Goal: Information Seeking & Learning: Learn about a topic

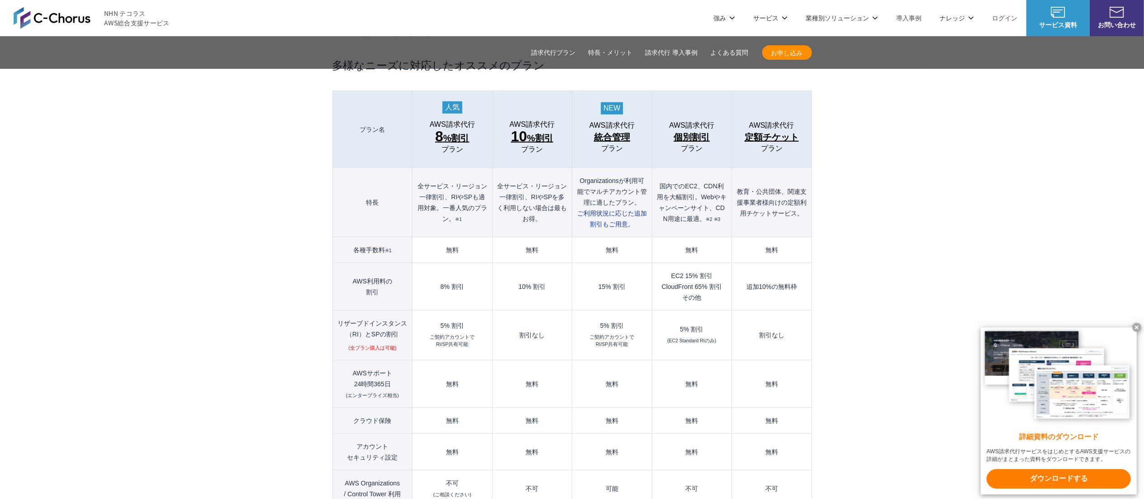
scroll to position [905, 0]
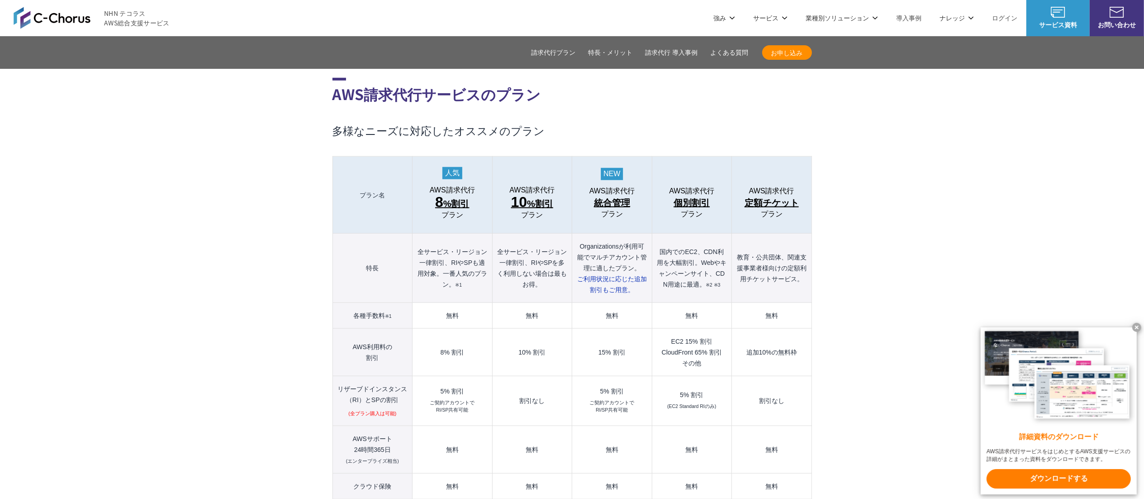
click at [690, 195] on span "個別割引" at bounding box center [692, 202] width 36 height 14
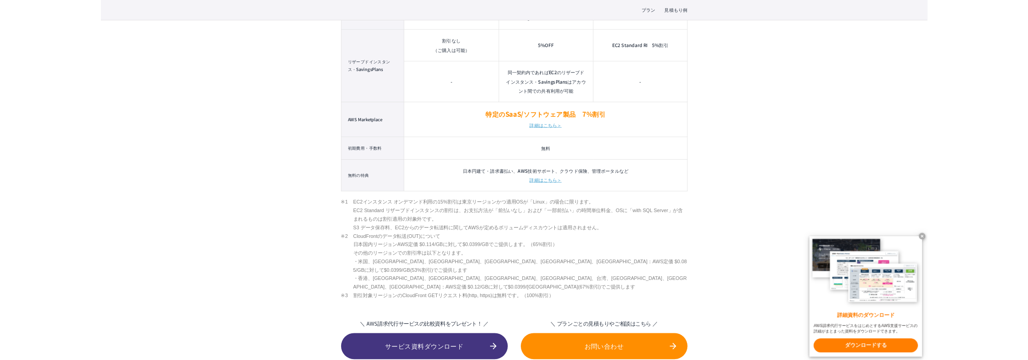
scroll to position [996, 0]
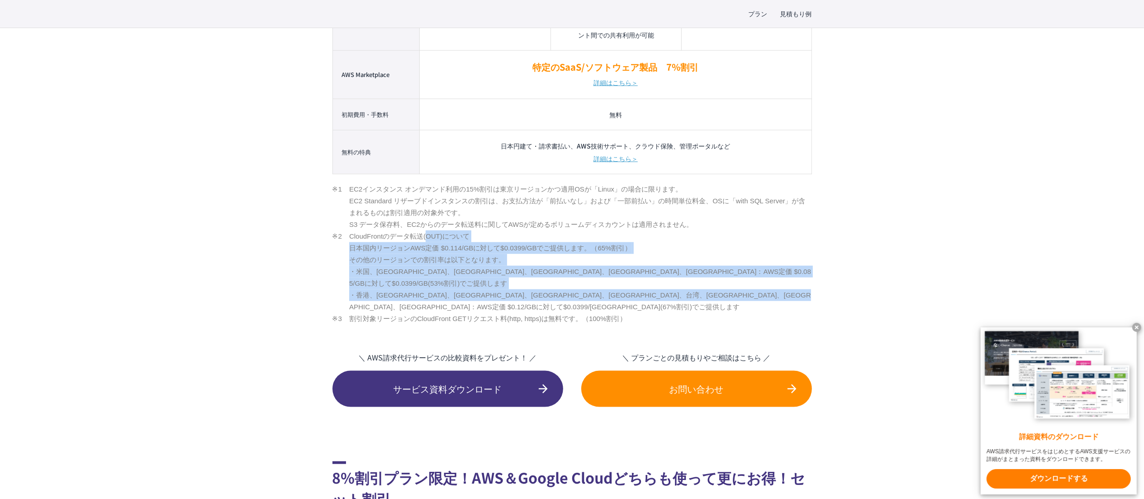
drag, startPoint x: 332, startPoint y: 237, endPoint x: 831, endPoint y: 294, distance: 502.8
click at [831, 294] on div "プラン 見積もり例 TOP AWS総合支援・リセール C-Chorus AWS請求代行サービス 10%割引プラン・8%割引プラン・個別割引プラン 国内最高水準…" at bounding box center [572, 407] width 1144 height 2553
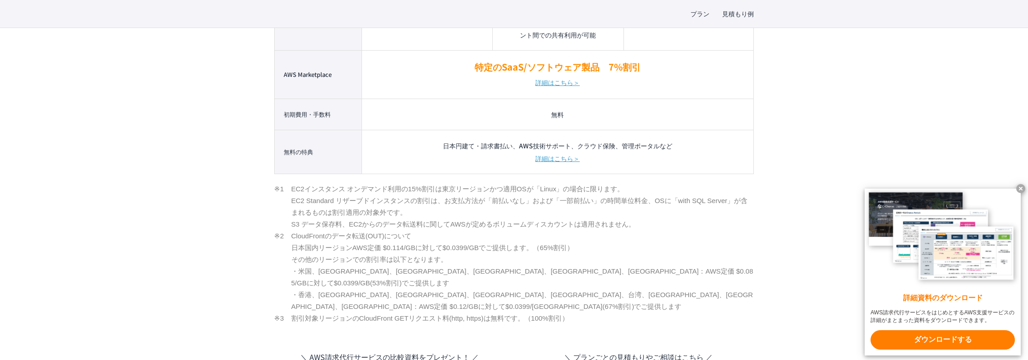
click at [420, 188] on li "EC2インスタンス オンデマンド利用の15%割引は東京リージョンかつ適用OSが「Linux」の場合に限ります。 EC2 Standard リザーブドインスタン…" at bounding box center [514, 206] width 480 height 47
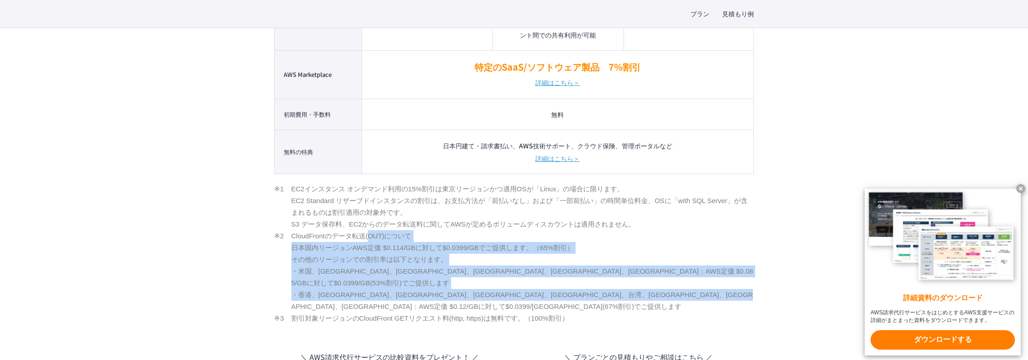
drag, startPoint x: 271, startPoint y: 236, endPoint x: 360, endPoint y: 301, distance: 110.8
copy li "CloudFrontのデータ転送(OUT)について 日本国内リージョンAWS定価 $0.114/GBに対して$0.0399/GBでご提供します。（65%割引）…"
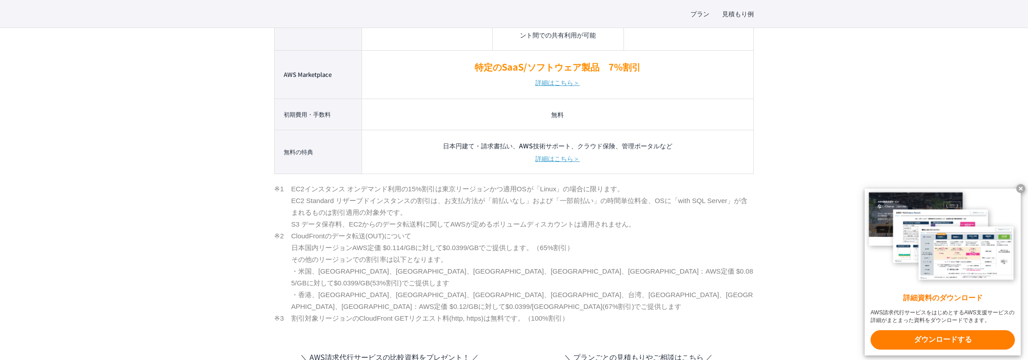
click at [504, 314] on li "割引対象リージョンのCloudFront GETリクエスト料(http, https)は無料です。（100%割引）" at bounding box center [514, 319] width 480 height 12
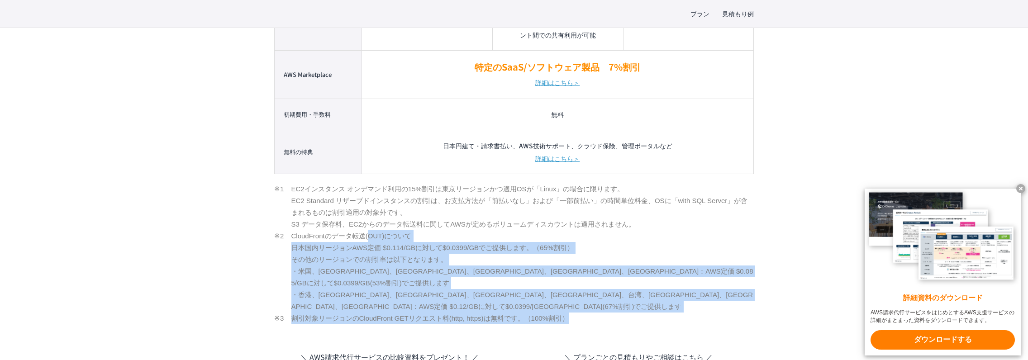
drag, startPoint x: 583, startPoint y: 311, endPoint x: 269, endPoint y: 243, distance: 321.3
copy ul "CloudFrontのデータ転送(OUT)について 日本国内リージョンAWS定価 $0.114/GBに対して$0.0399/GBでご提供します。（65%割引）…"
